Goal: Information Seeking & Learning: Learn about a topic

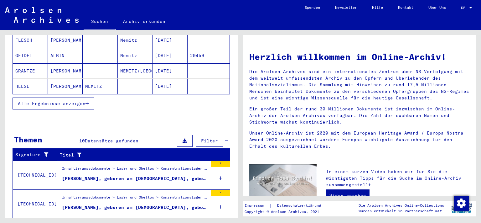
scroll to position [115, 0]
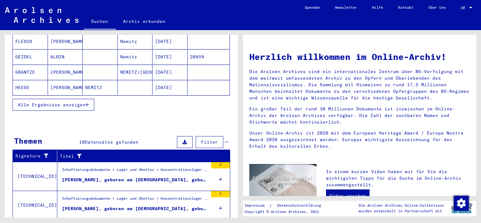
click at [31, 99] on button "Alle Ergebnisse anzeigen" at bounding box center [54, 105] width 82 height 12
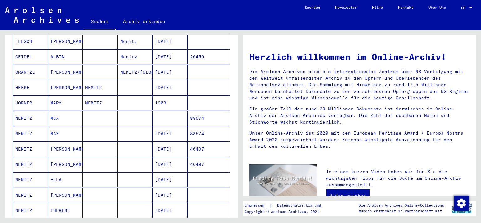
click at [143, 142] on mat-cell at bounding box center [135, 148] width 35 height 15
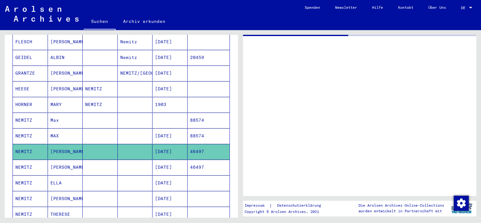
scroll to position [115, 0]
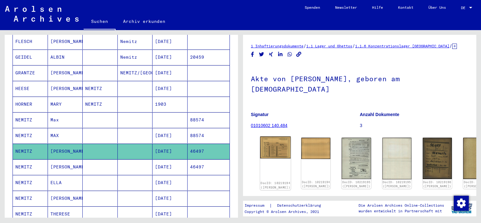
click at [277, 142] on img at bounding box center [275, 147] width 31 height 22
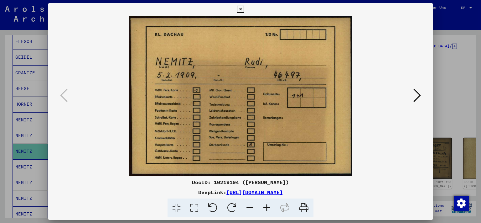
click at [419, 95] on icon at bounding box center [418, 95] width 8 height 15
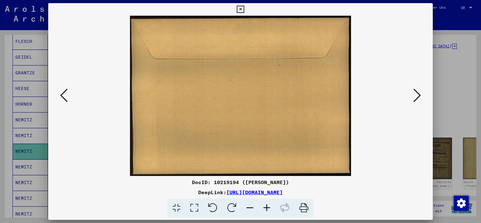
click at [419, 95] on icon at bounding box center [418, 95] width 8 height 15
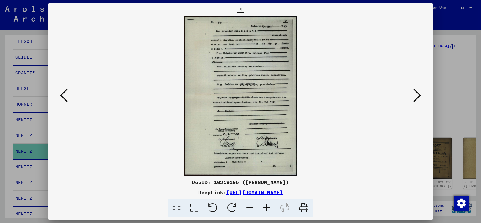
click at [419, 95] on icon at bounding box center [418, 95] width 8 height 15
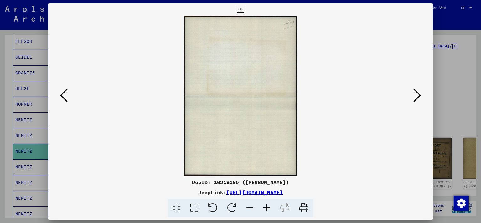
click at [419, 95] on icon at bounding box center [418, 95] width 8 height 15
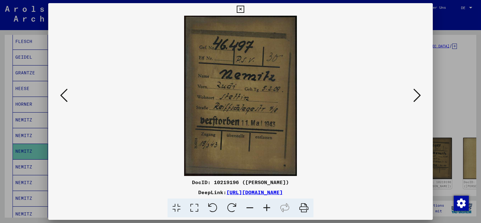
click at [419, 95] on icon at bounding box center [418, 95] width 8 height 15
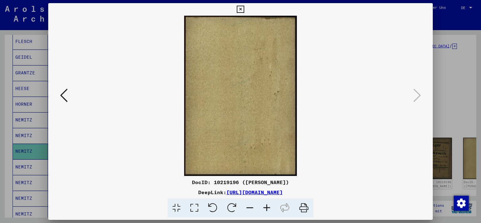
click at [244, 9] on icon at bounding box center [240, 10] width 7 height 8
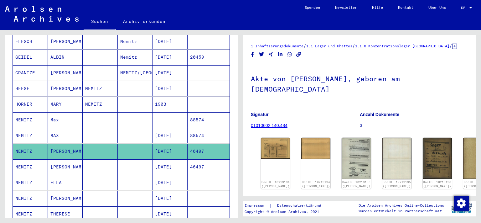
scroll to position [0, 0]
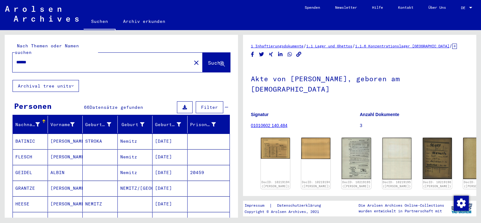
drag, startPoint x: 64, startPoint y: 61, endPoint x: 70, endPoint y: 56, distance: 7.8
click at [70, 56] on div "******" at bounding box center [100, 62] width 175 height 14
click at [70, 59] on input "******" at bounding box center [101, 62] width 171 height 7
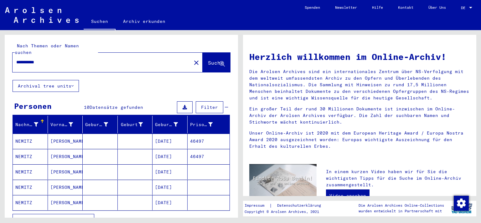
click at [134, 134] on mat-cell at bounding box center [135, 141] width 35 height 15
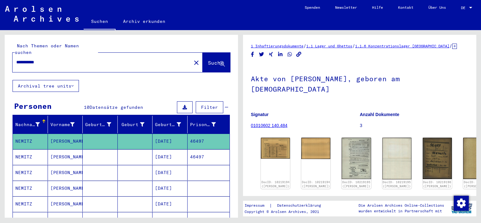
click at [153, 150] on mat-cell "[DATE]" at bounding box center [170, 156] width 35 height 15
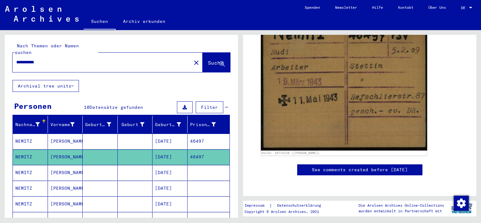
scroll to position [160, 0]
click at [188, 165] on mat-cell at bounding box center [209, 172] width 42 height 15
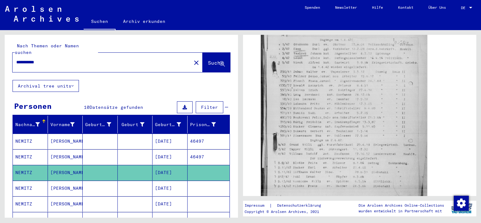
scroll to position [233, 0]
click at [175, 181] on mat-cell "[DATE]" at bounding box center [170, 188] width 35 height 15
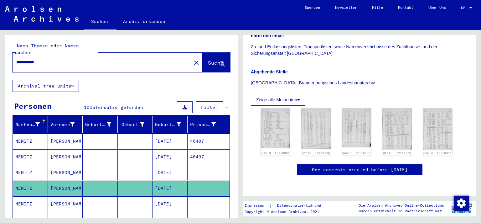
scroll to position [150, 0]
click at [176, 196] on mat-cell "[DATE]" at bounding box center [170, 203] width 35 height 15
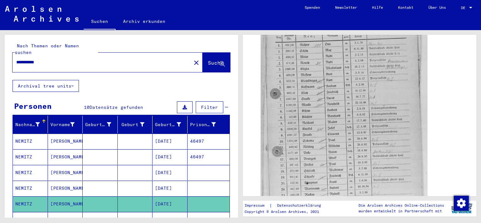
scroll to position [228, 0]
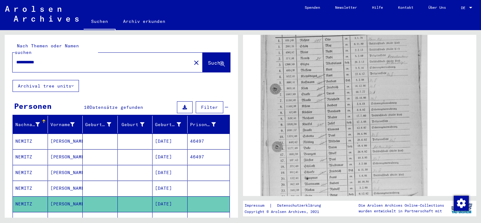
click at [183, 212] on mat-cell "[DATE]" at bounding box center [170, 219] width 35 height 15
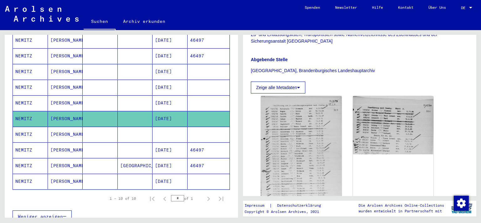
scroll to position [150, 0]
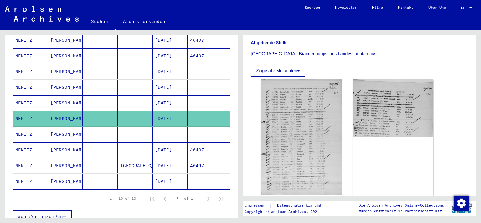
click at [179, 127] on mat-cell at bounding box center [170, 134] width 35 height 15
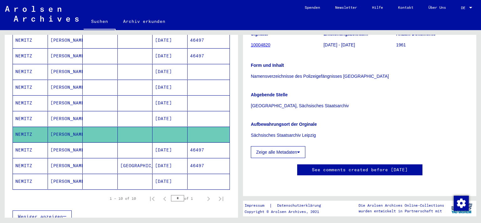
scroll to position [150, 0]
click at [193, 142] on mat-cell "46497" at bounding box center [209, 149] width 42 height 15
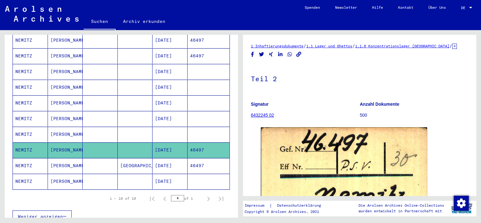
scroll to position [150, 0]
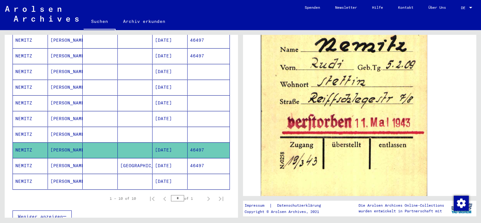
click at [155, 158] on mat-cell "[DATE]" at bounding box center [170, 165] width 35 height 15
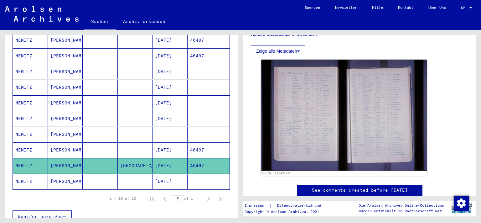
scroll to position [150, 0]
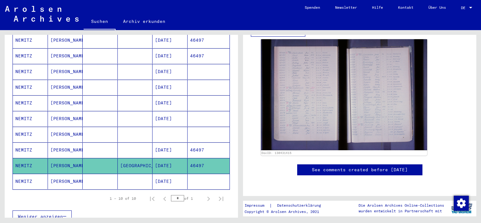
click at [160, 177] on mat-cell "[DATE]" at bounding box center [170, 181] width 35 height 15
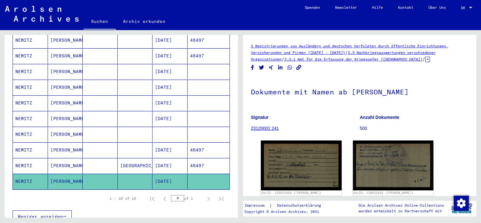
scroll to position [9, 0]
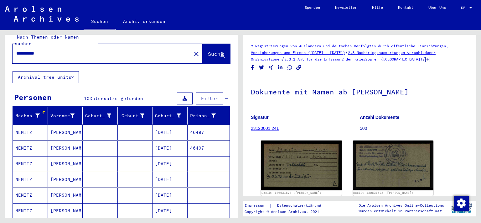
click at [66, 50] on div "**********" at bounding box center [100, 53] width 175 height 14
click at [52, 50] on input "**********" at bounding box center [101, 53] width 171 height 7
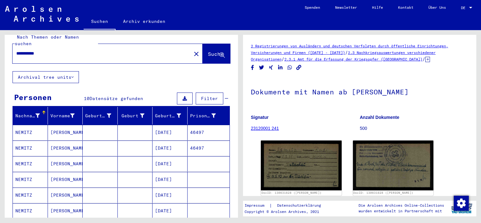
click at [52, 50] on input "**********" at bounding box center [101, 53] width 171 height 7
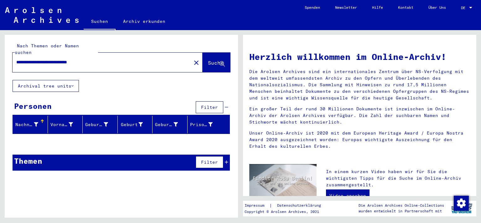
click at [76, 59] on input "**********" at bounding box center [100, 62] width 168 height 7
type input "*********"
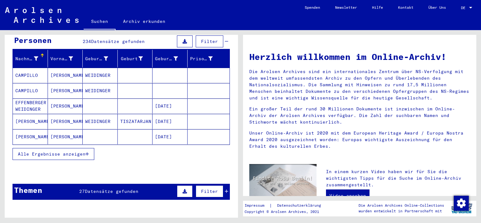
scroll to position [66, 0]
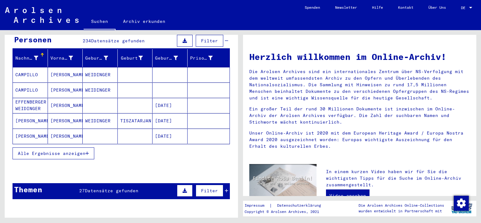
click at [85, 150] on span "Alle Ergebnisse anzeigen" at bounding box center [52, 153] width 68 height 6
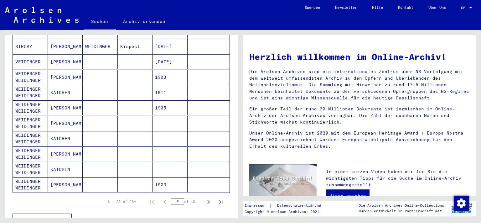
scroll to position [324, 0]
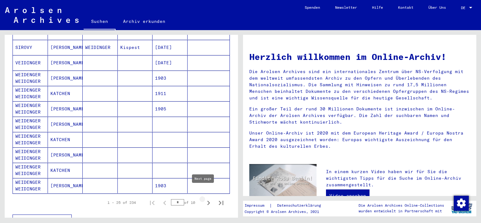
click at [204, 198] on icon "Next page" at bounding box center [208, 202] width 9 height 9
type input "*"
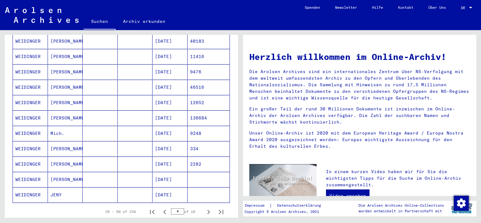
scroll to position [305, 0]
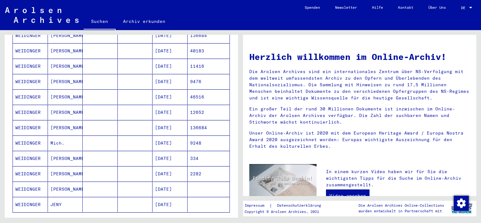
click at [175, 89] on mat-cell "[DATE]" at bounding box center [170, 96] width 35 height 15
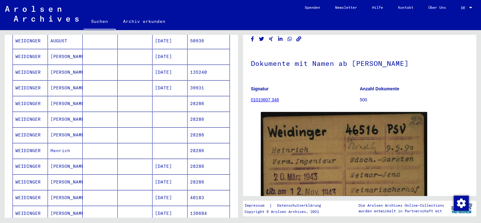
scroll to position [144, 0]
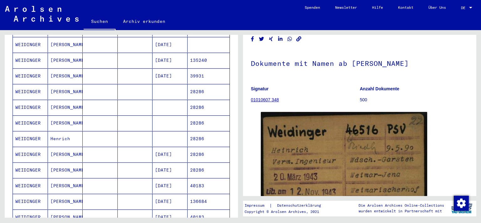
click at [208, 86] on mat-cell "28286" at bounding box center [209, 91] width 42 height 15
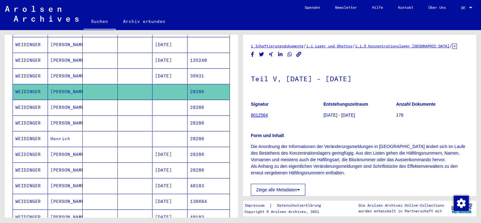
scroll to position [150, 0]
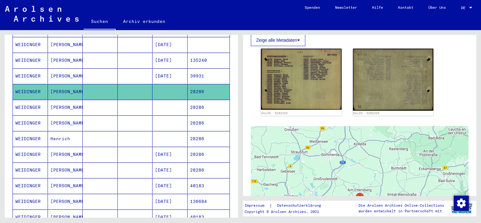
click at [193, 100] on mat-cell "28286" at bounding box center [209, 107] width 42 height 15
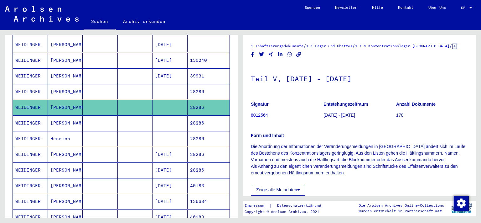
scroll to position [150, 0]
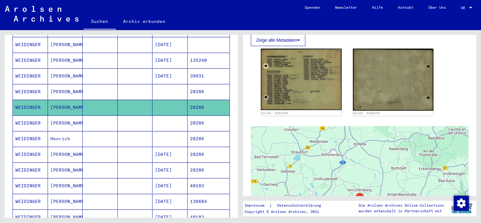
click at [197, 115] on mat-cell "28286" at bounding box center [209, 122] width 42 height 15
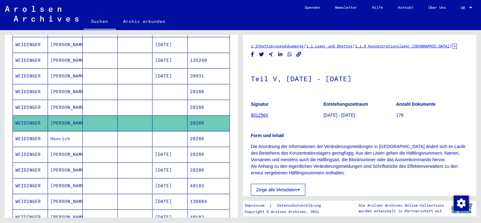
click at [189, 131] on mat-cell "28286" at bounding box center [209, 138] width 42 height 15
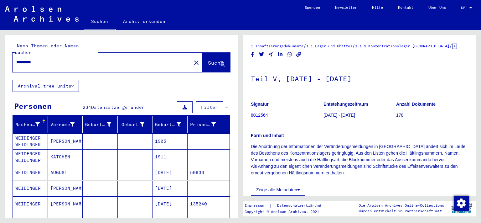
click at [76, 59] on input "*********" at bounding box center [101, 62] width 171 height 7
type input "**********"
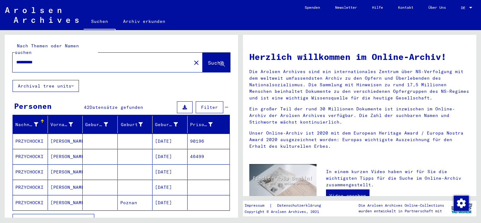
click at [75, 137] on mat-cell "[PERSON_NAME]" at bounding box center [65, 141] width 35 height 15
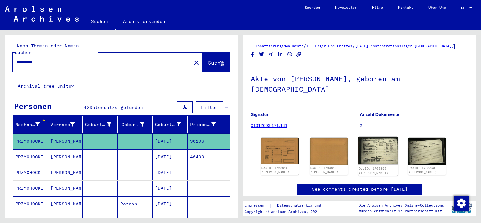
click at [378, 144] on img at bounding box center [378, 151] width 40 height 28
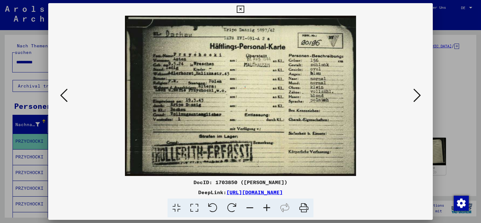
click at [328, 98] on img at bounding box center [241, 96] width 343 height 160
click at [418, 96] on icon at bounding box center [418, 95] width 8 height 15
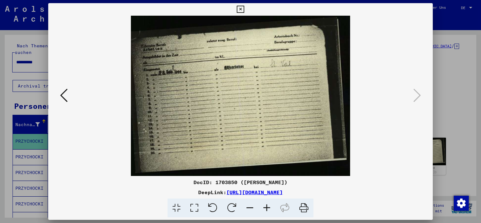
click at [244, 9] on icon at bounding box center [240, 10] width 7 height 8
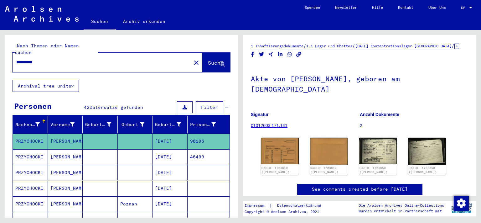
click at [201, 151] on mat-cell "46499" at bounding box center [209, 156] width 42 height 15
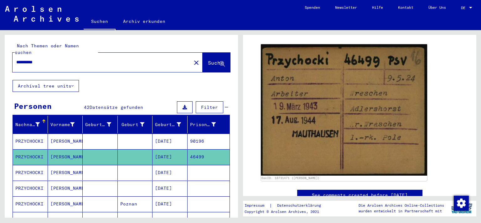
scroll to position [97, 0]
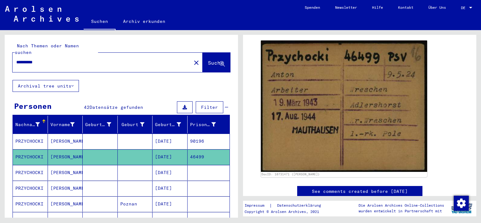
drag, startPoint x: 239, startPoint y: 79, endPoint x: 242, endPoint y: 97, distance: 18.6
click at [241, 97] on mat-grid-tile "**********" at bounding box center [120, 123] width 241 height 187
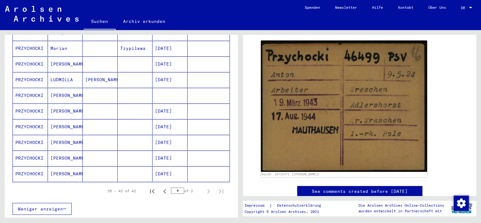
scroll to position [344, 0]
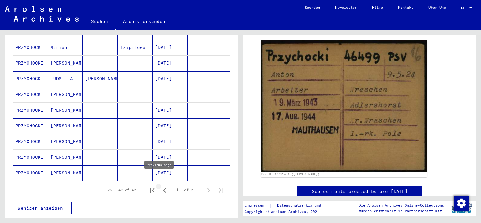
click at [163, 188] on icon "Previous page" at bounding box center [164, 190] width 3 height 4
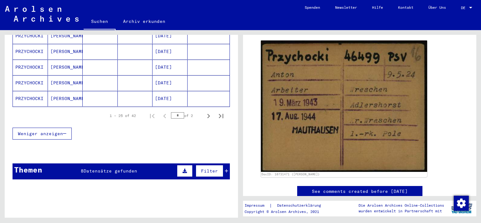
scroll to position [428, 0]
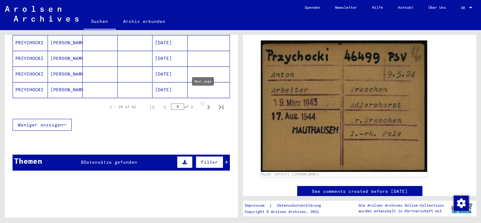
click at [204, 103] on icon "Next page" at bounding box center [208, 107] width 9 height 9
type input "*"
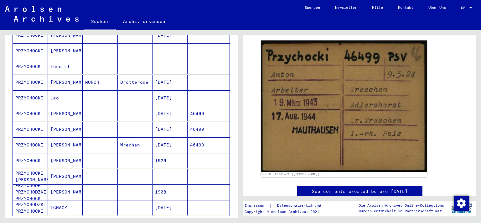
scroll to position [197, 0]
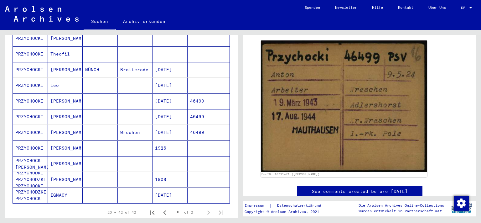
click at [195, 93] on mat-cell "46499" at bounding box center [209, 100] width 42 height 15
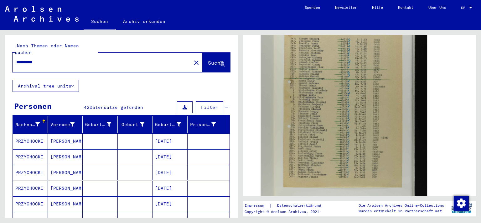
click at [67, 59] on div "**********" at bounding box center [100, 62] width 175 height 14
click at [62, 59] on input "**********" at bounding box center [101, 62] width 171 height 7
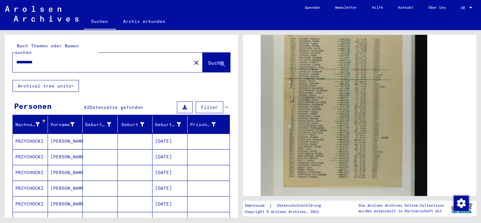
click at [62, 59] on input "**********" at bounding box center [101, 62] width 171 height 7
type input "*********"
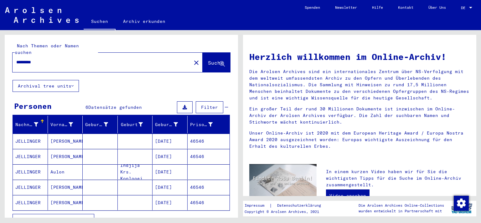
click at [165, 134] on mat-cell "[DATE]" at bounding box center [170, 141] width 35 height 15
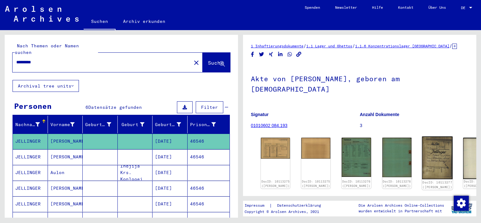
click at [422, 151] on img at bounding box center [437, 157] width 31 height 43
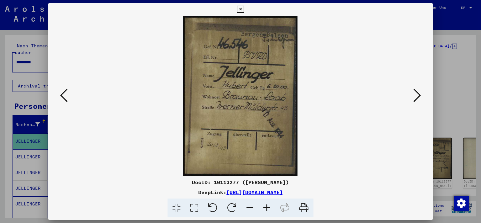
click at [416, 101] on icon at bounding box center [418, 95] width 8 height 15
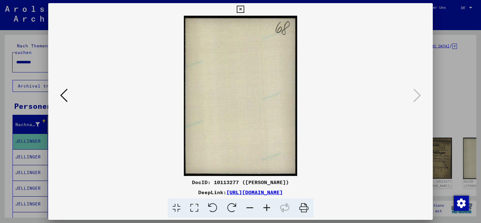
click at [64, 96] on icon at bounding box center [64, 95] width 8 height 15
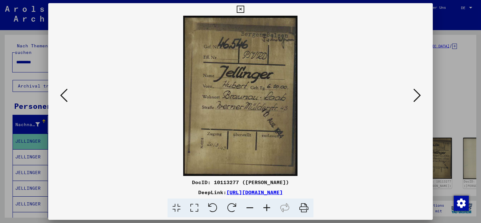
click at [64, 96] on icon at bounding box center [64, 95] width 8 height 15
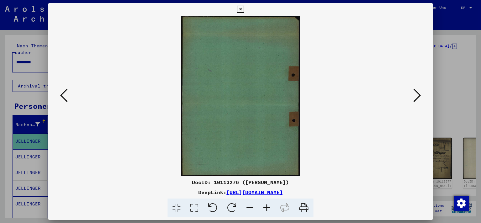
click at [64, 96] on icon at bounding box center [64, 95] width 8 height 15
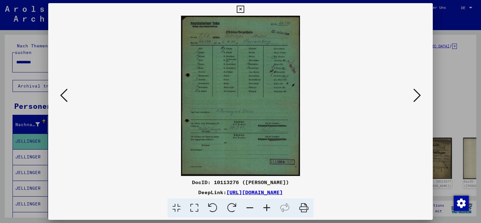
click at [64, 96] on icon at bounding box center [64, 95] width 8 height 15
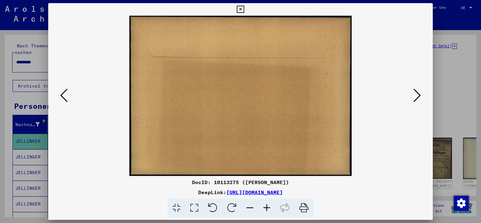
click at [64, 96] on icon at bounding box center [64, 95] width 8 height 15
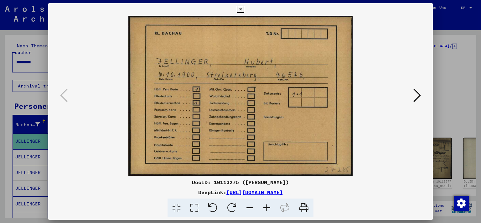
click at [244, 9] on icon at bounding box center [240, 10] width 7 height 8
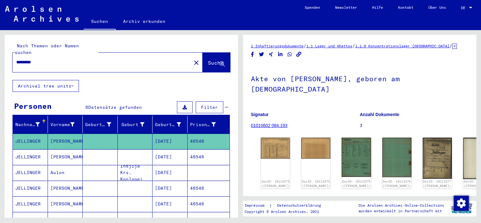
click at [97, 149] on mat-cell at bounding box center [100, 156] width 35 height 15
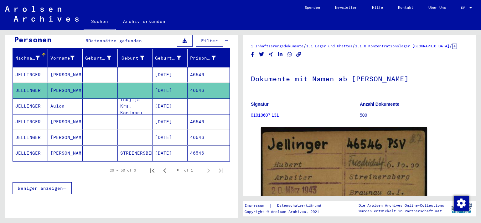
scroll to position [67, 0]
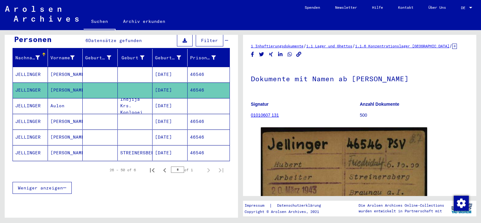
click at [178, 114] on mat-cell "[DATE]" at bounding box center [170, 121] width 35 height 15
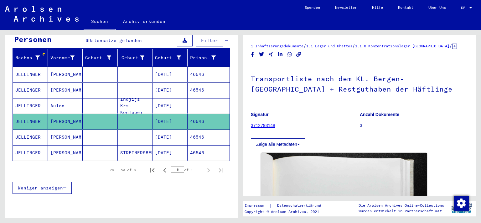
click at [182, 129] on mat-cell "[DATE]" at bounding box center [170, 136] width 35 height 15
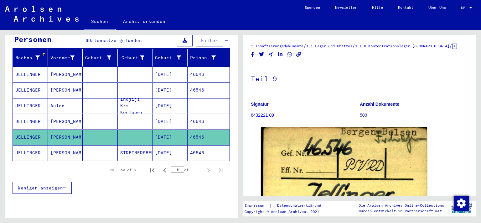
click at [189, 147] on mat-cell "46546" at bounding box center [209, 152] width 42 height 15
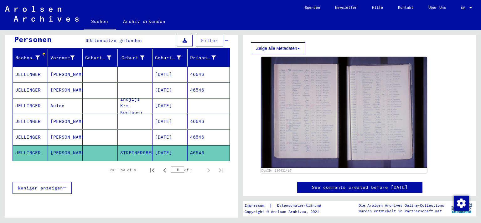
scroll to position [129, 0]
